Goal: Information Seeking & Learning: Learn about a topic

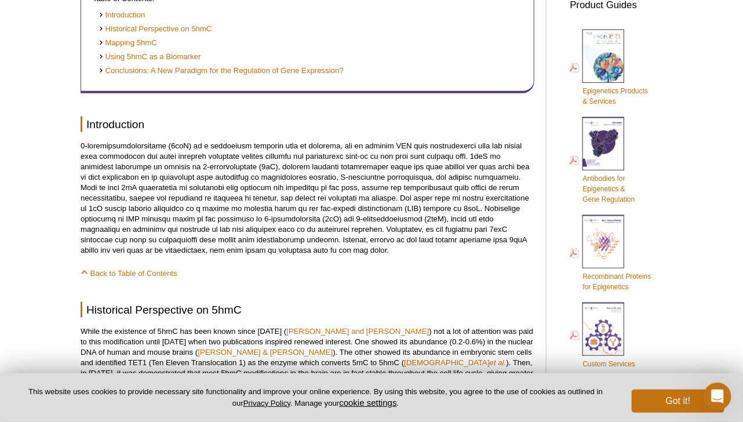
scroll to position [522, 0]
drag, startPoint x: 373, startPoint y: 277, endPoint x: 264, endPoint y: 231, distance: 118.5
click at [264, 231] on p at bounding box center [308, 198] width 454 height 115
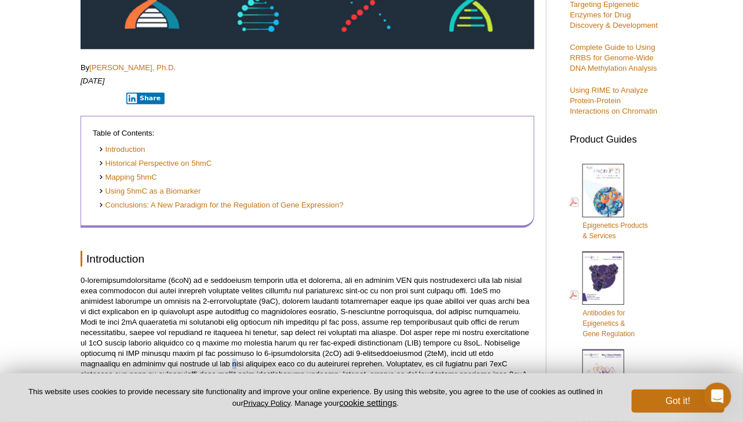
scroll to position [232, 0]
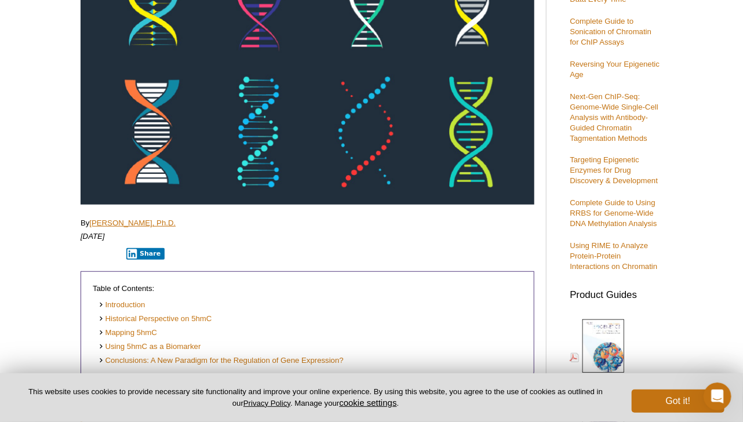
drag, startPoint x: 208, startPoint y: 224, endPoint x: 93, endPoint y: 224, distance: 115.4
click at [93, 224] on p "By Michelle Tetreault Carlson, Ph.D." at bounding box center [308, 223] width 454 height 10
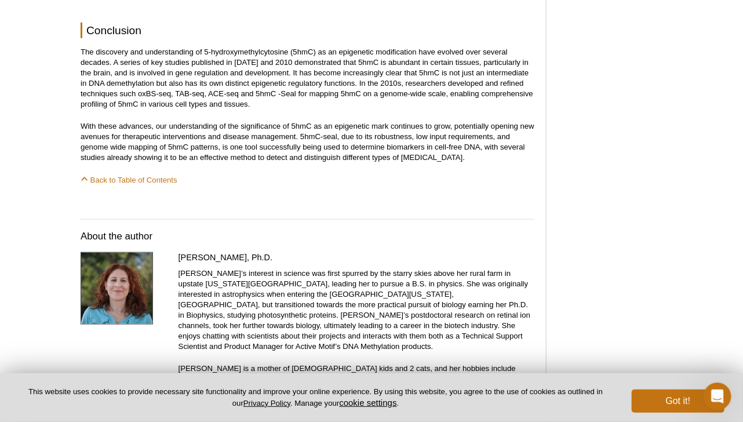
scroll to position [2319, 0]
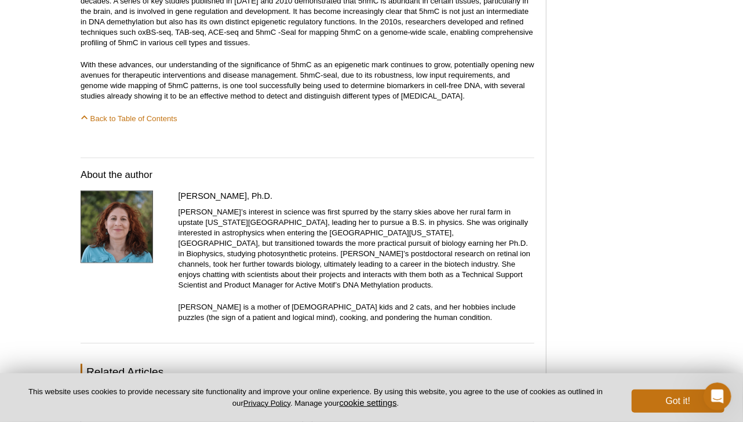
drag, startPoint x: 310, startPoint y: 179, endPoint x: 176, endPoint y: 187, distance: 134.1
copy h4 "[PERSON_NAME], Ph.D."
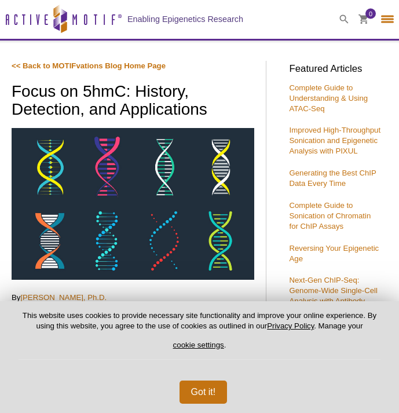
select select "[GEOGRAPHIC_DATA]"
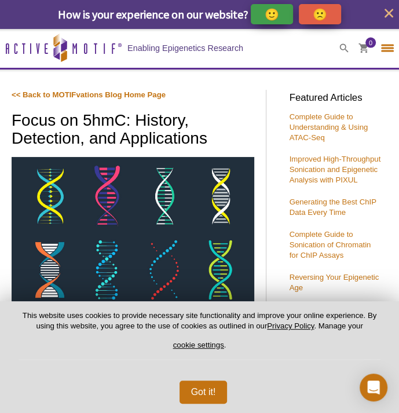
click at [16, 116] on h1 "Focus on 5hmC: History, Detection, and Applications" at bounding box center [133, 130] width 243 height 37
